Goal: Task Accomplishment & Management: Use online tool/utility

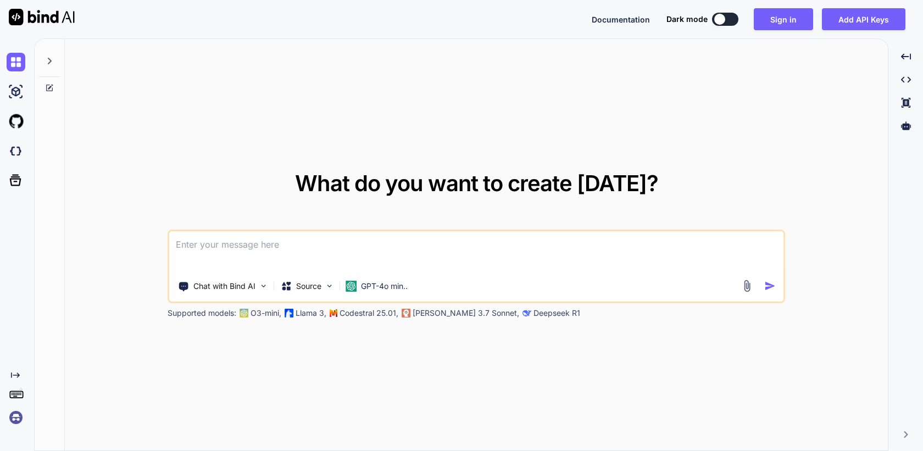
click at [15, 411] on img at bounding box center [16, 417] width 19 height 19
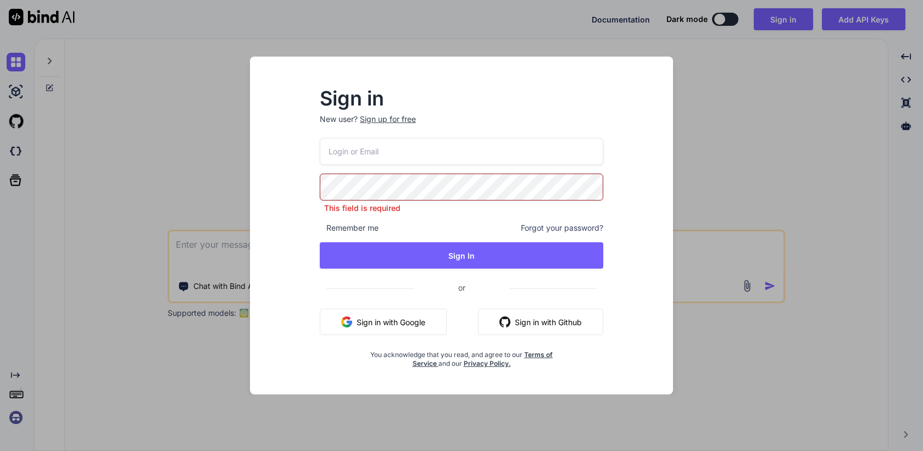
click at [417, 150] on input "email" at bounding box center [462, 151] width 284 height 27
paste input "tko@tourkick.com"
type input "tko@tourkick.com"
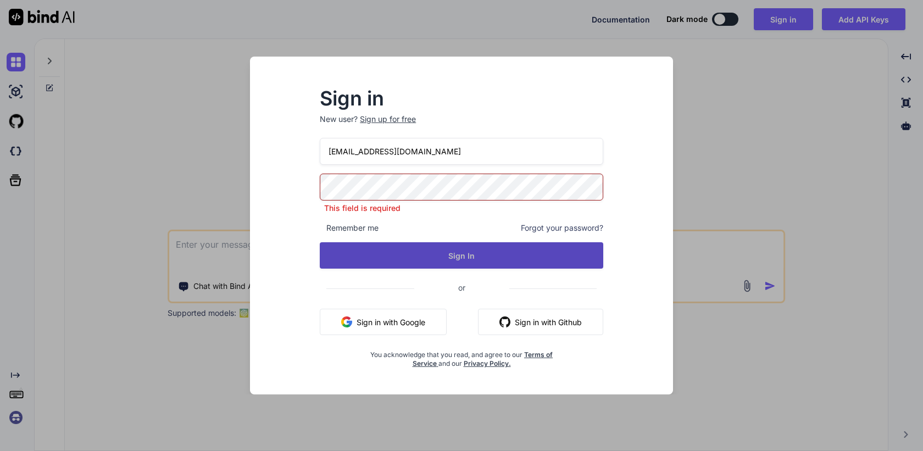
click at [427, 264] on div "tko@tourkick.com This field is required Remember me Forgot your password? Sign …" at bounding box center [462, 253] width 284 height 230
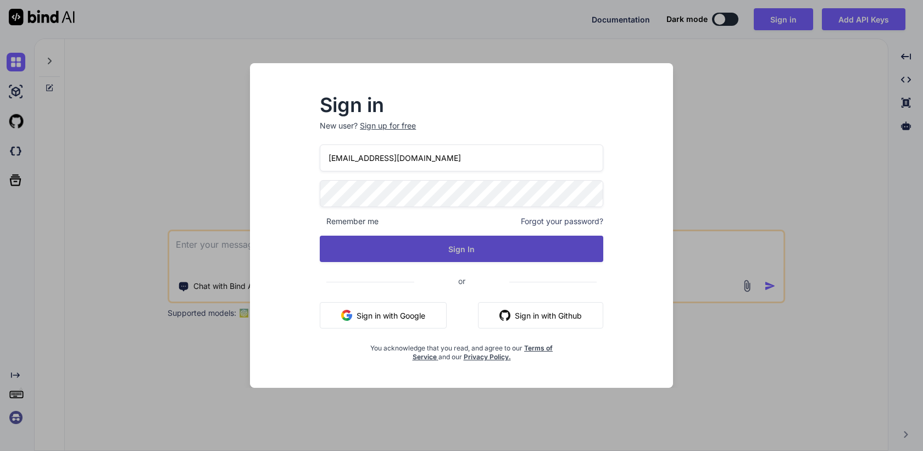
click at [448, 256] on button "Sign In" at bounding box center [462, 249] width 284 height 26
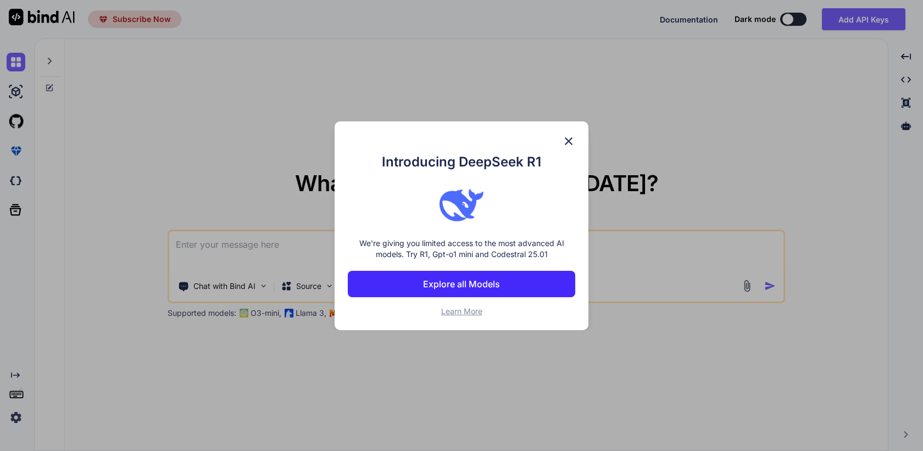
click at [572, 143] on img at bounding box center [568, 141] width 13 height 13
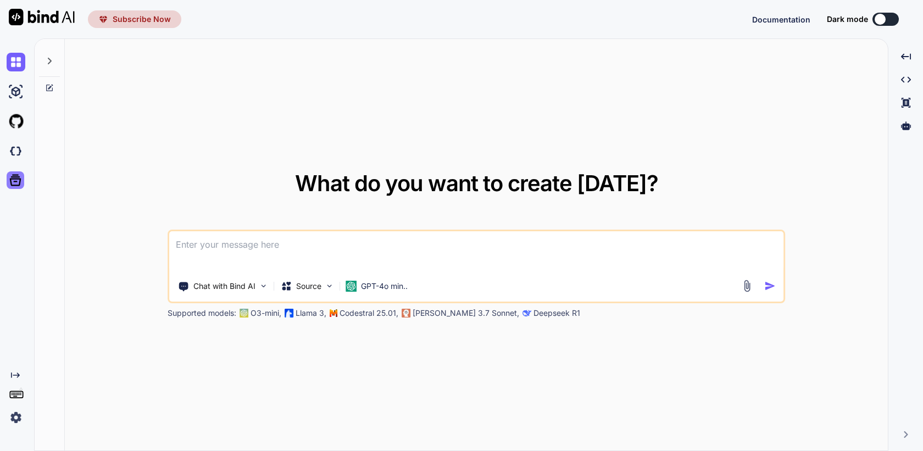
click at [15, 182] on icon at bounding box center [15, 180] width 15 height 15
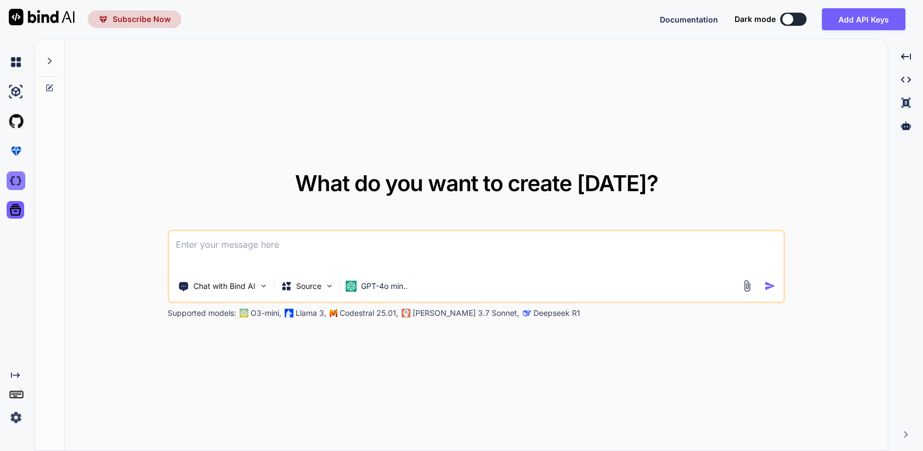
click at [17, 179] on img at bounding box center [16, 181] width 19 height 19
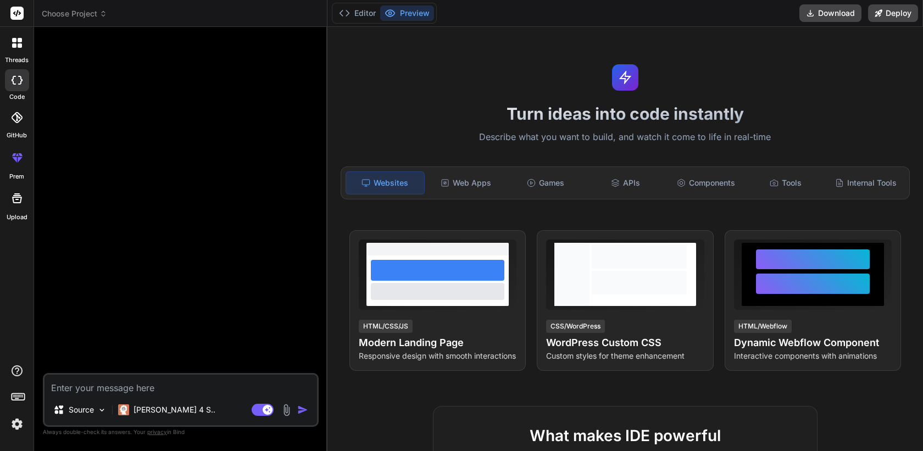
click at [92, 7] on header "Choose Project Created with Pixso." at bounding box center [181, 13] width 294 height 27
click at [93, 10] on span "Choose Project" at bounding box center [74, 13] width 65 height 11
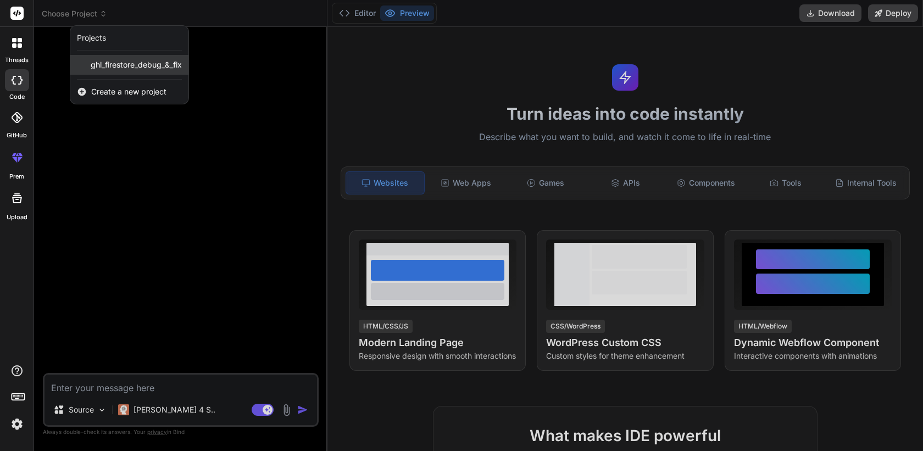
click at [116, 63] on span "ghl_firestore_debug_&_fix" at bounding box center [136, 64] width 91 height 11
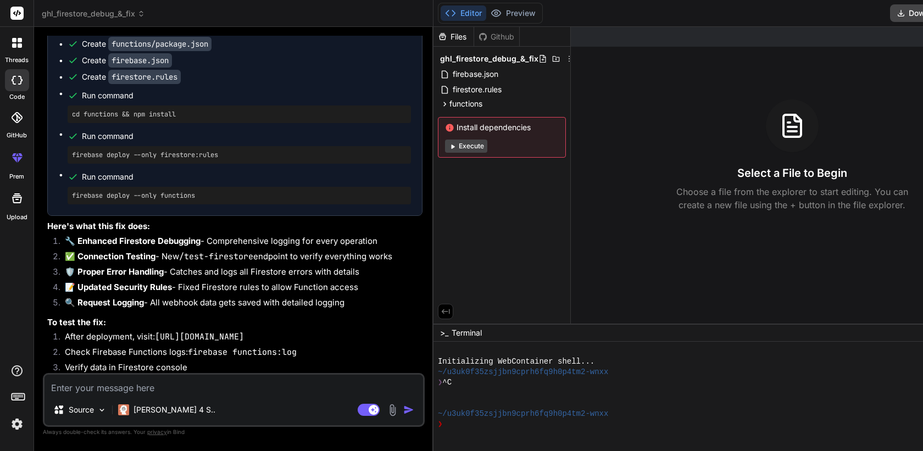
scroll to position [1691, 0]
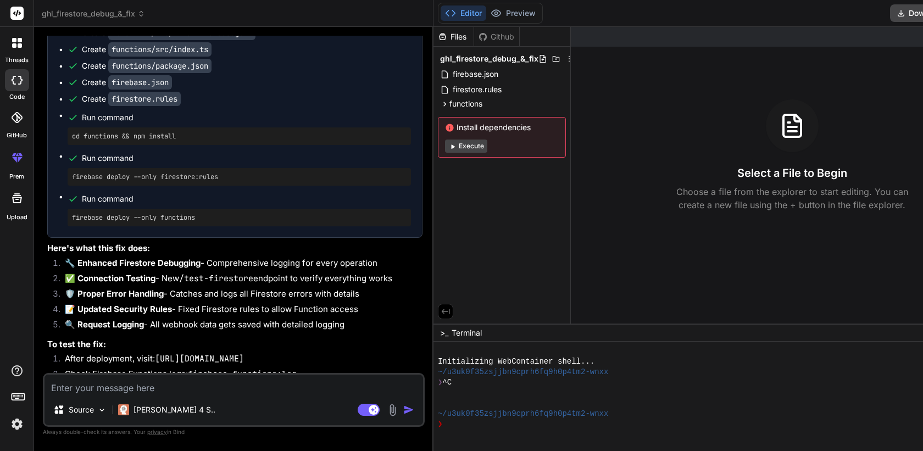
drag, startPoint x: 327, startPoint y: 176, endPoint x: 387, endPoint y: 177, distance: 60.5
click at [387, 177] on div "Bind AI Web Search Created with Pixso. Code Generator You summarize my github r…" at bounding box center [234, 239] width 400 height 424
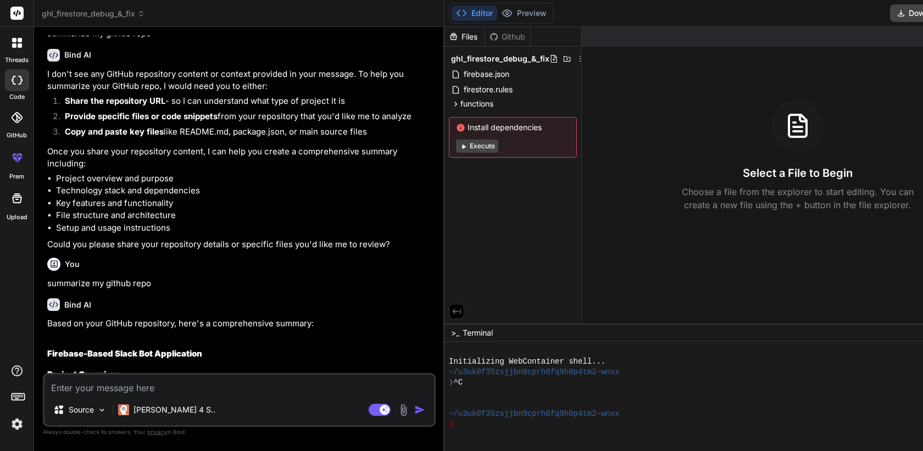
scroll to position [0, 0]
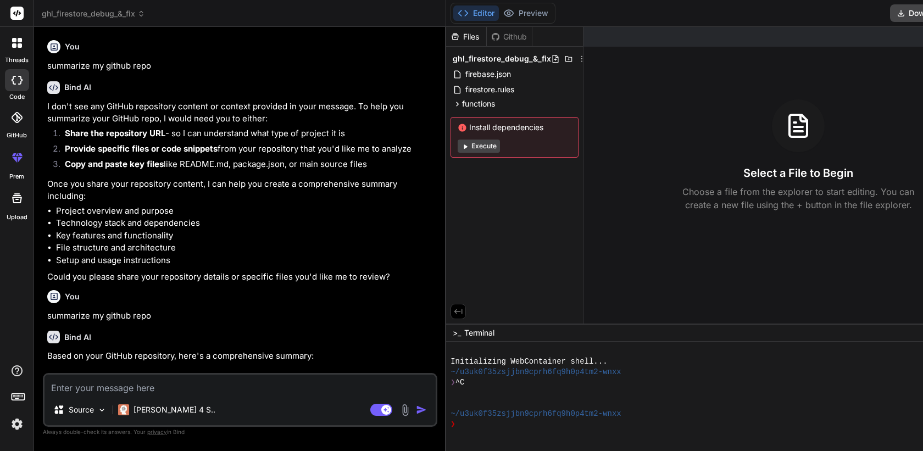
drag, startPoint x: 405, startPoint y: 157, endPoint x: 389, endPoint y: 156, distance: 16.5
click at [389, 156] on div "Bind AI Web Search Created with Pixso. Code Generator You summarize my github r…" at bounding box center [240, 239] width 412 height 424
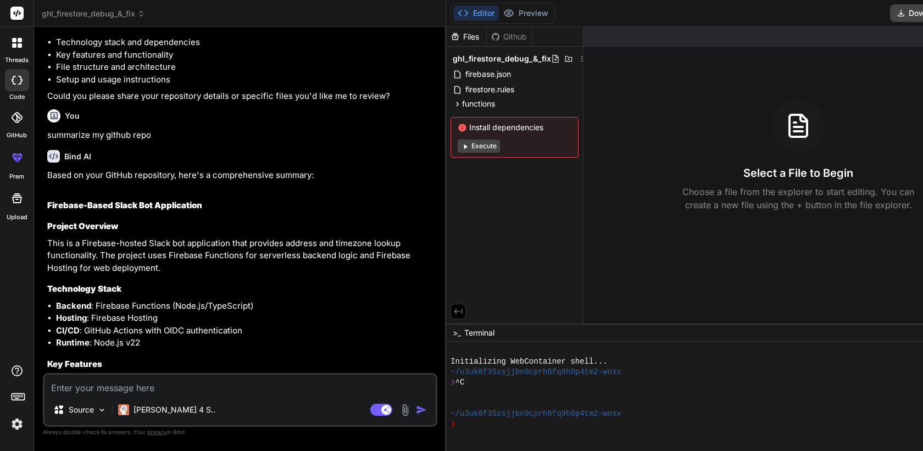
scroll to position [183, 0]
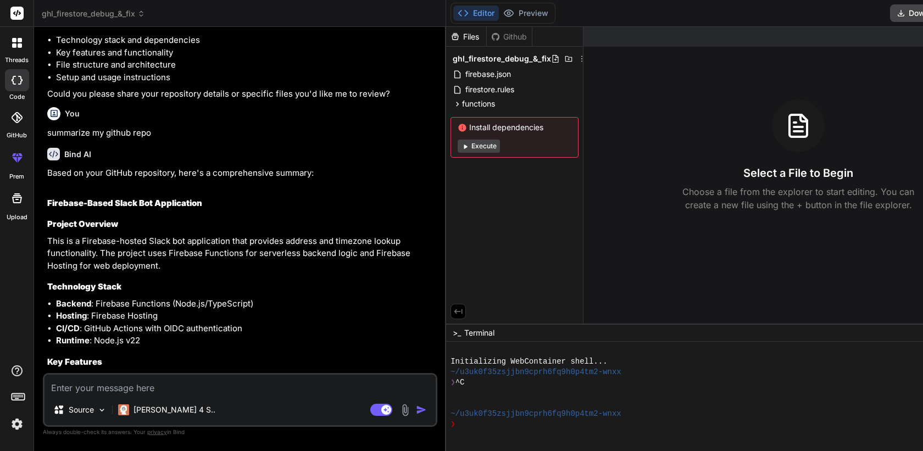
click at [17, 124] on div at bounding box center [17, 118] width 24 height 24
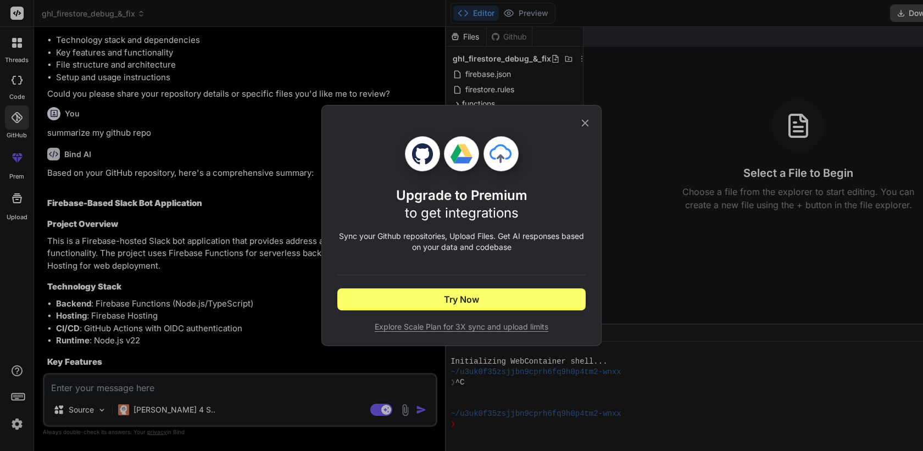
click at [589, 126] on icon at bounding box center [585, 123] width 7 height 7
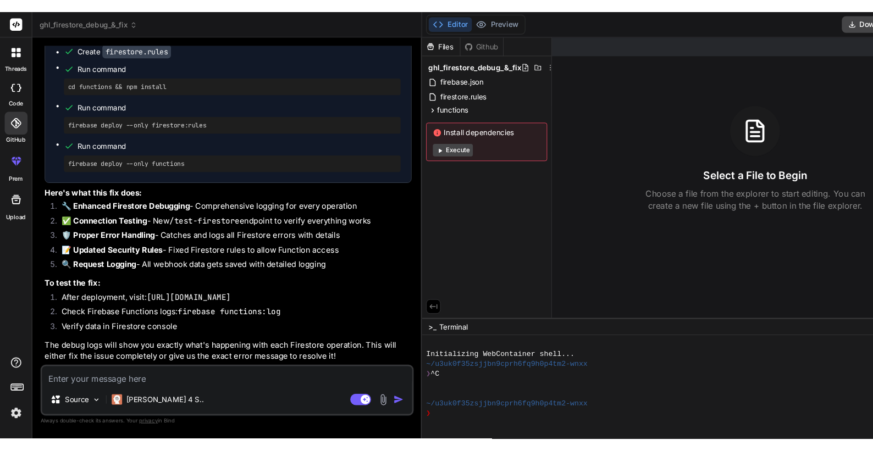
scroll to position [1850, 0]
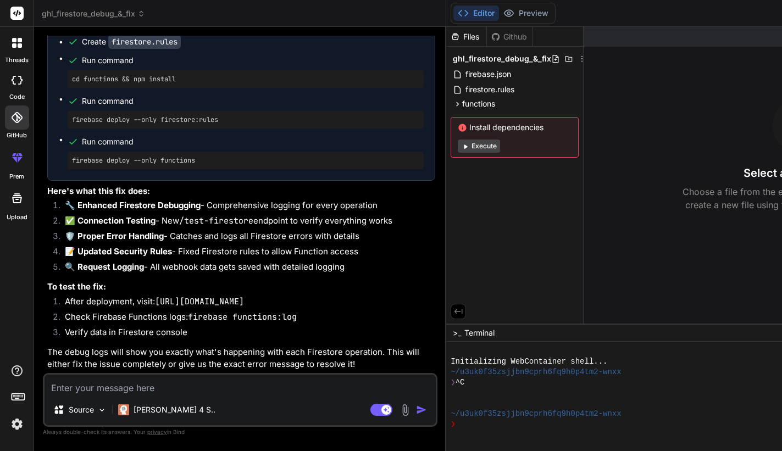
type textarea "x"
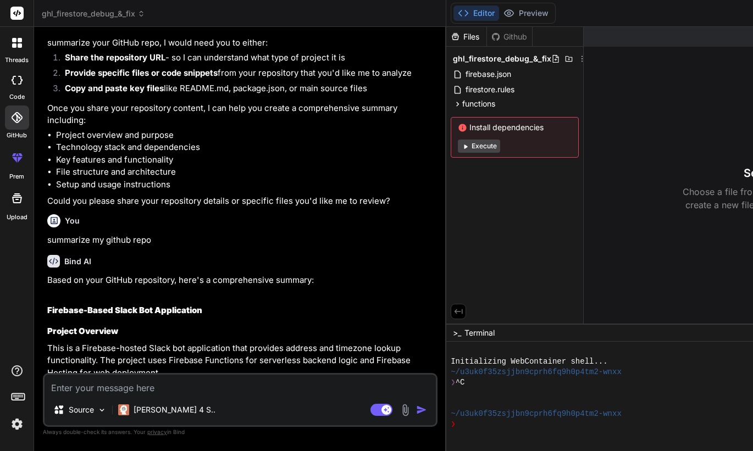
scroll to position [0, 0]
